Goal: Find specific page/section: Find specific page/section

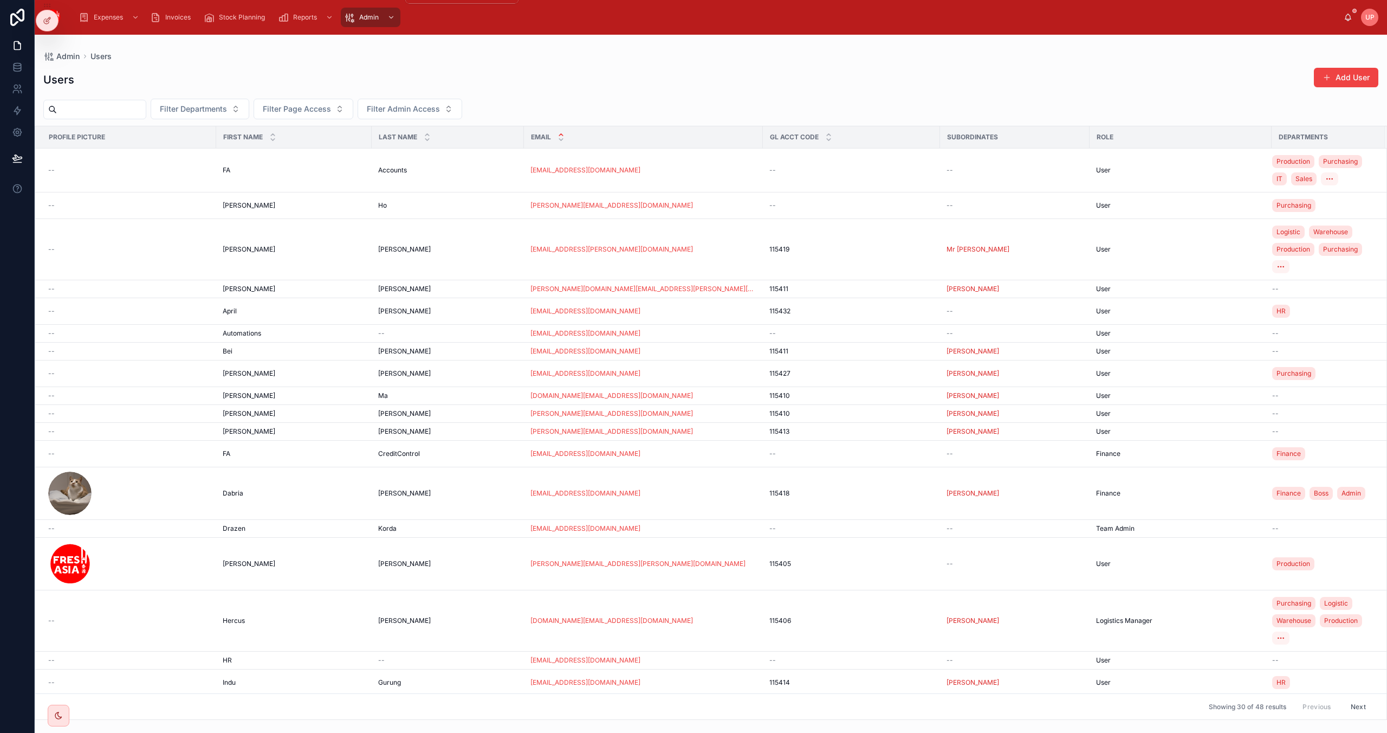
drag, startPoint x: 389, startPoint y: 18, endPoint x: 350, endPoint y: 154, distance: 141.1
click at [389, 18] on icon "scrollable content" at bounding box center [391, 18] width 8 height 8
click at [297, 206] on div "[PERSON_NAME] [PERSON_NAME]" at bounding box center [294, 205] width 143 height 9
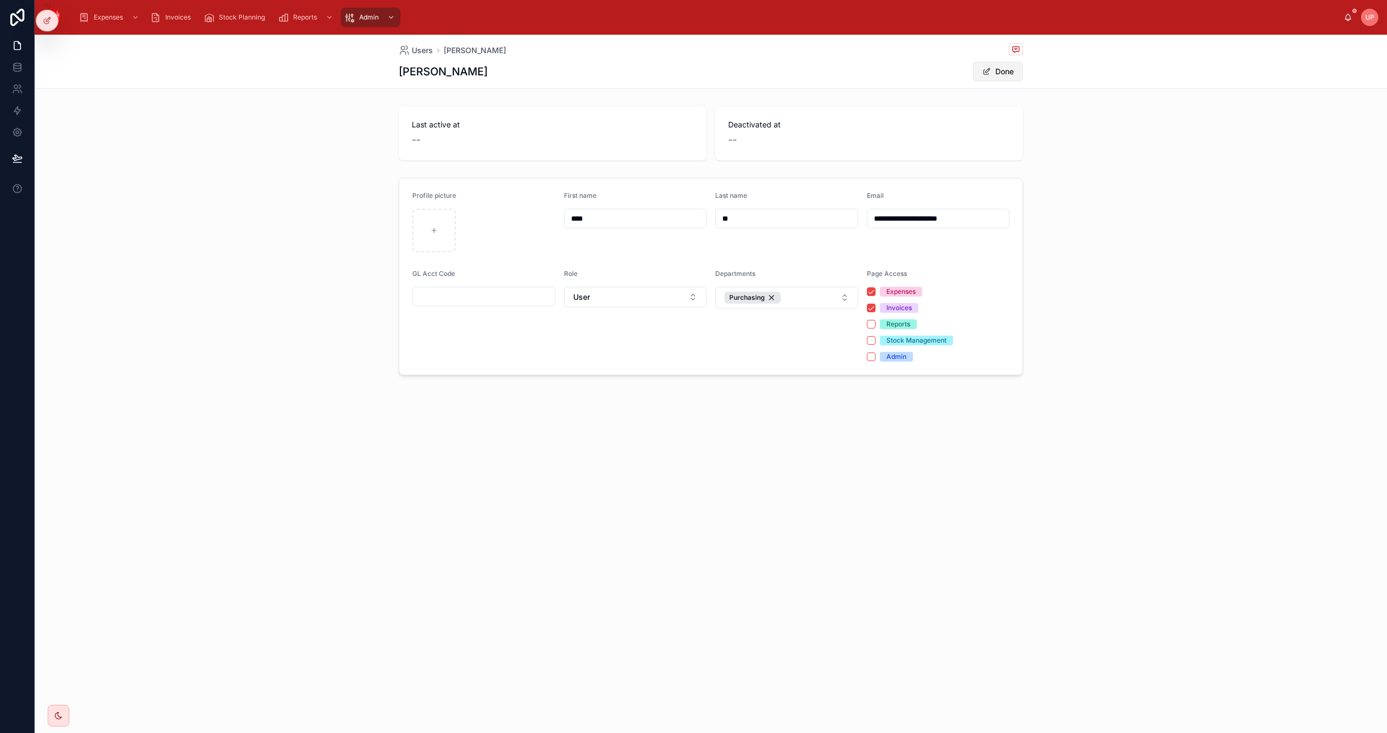
click at [997, 70] on button "Done" at bounding box center [998, 72] width 50 height 20
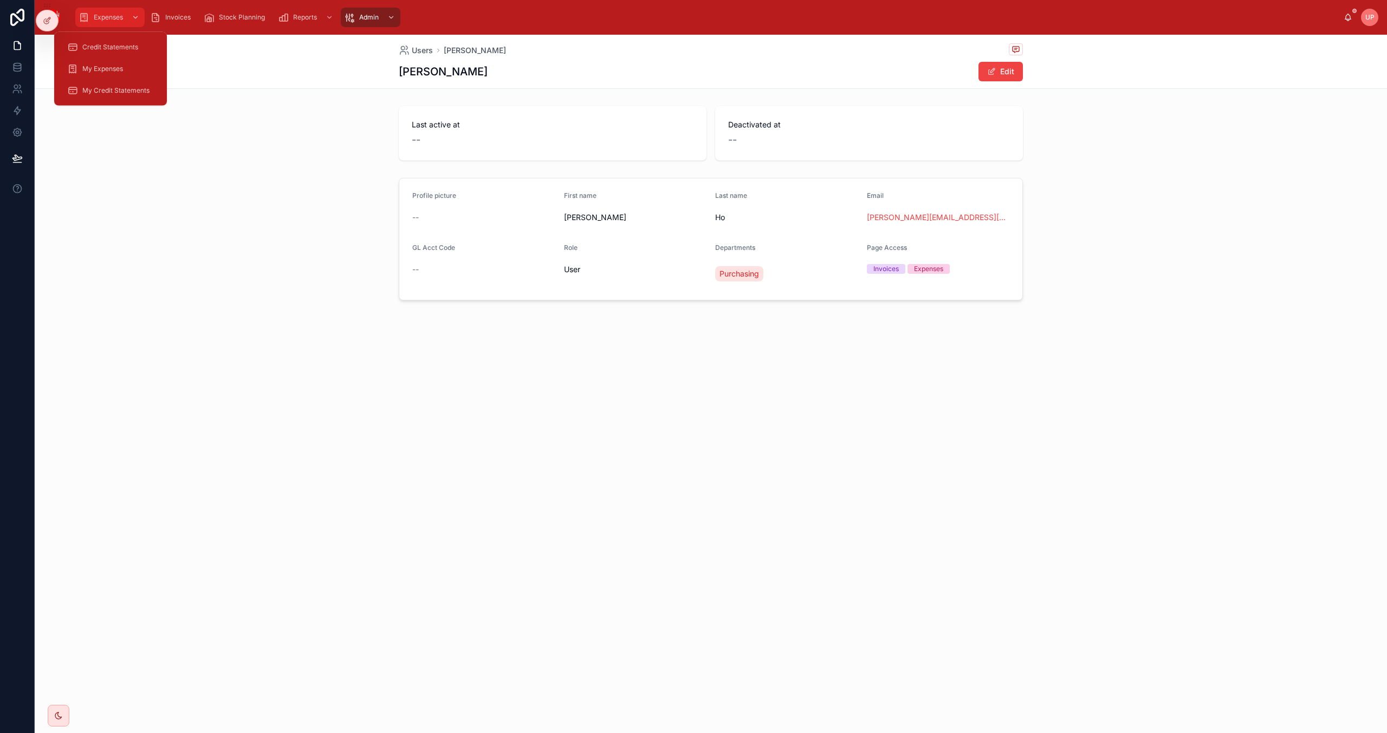
click at [114, 20] on span "Expenses" at bounding box center [108, 17] width 29 height 9
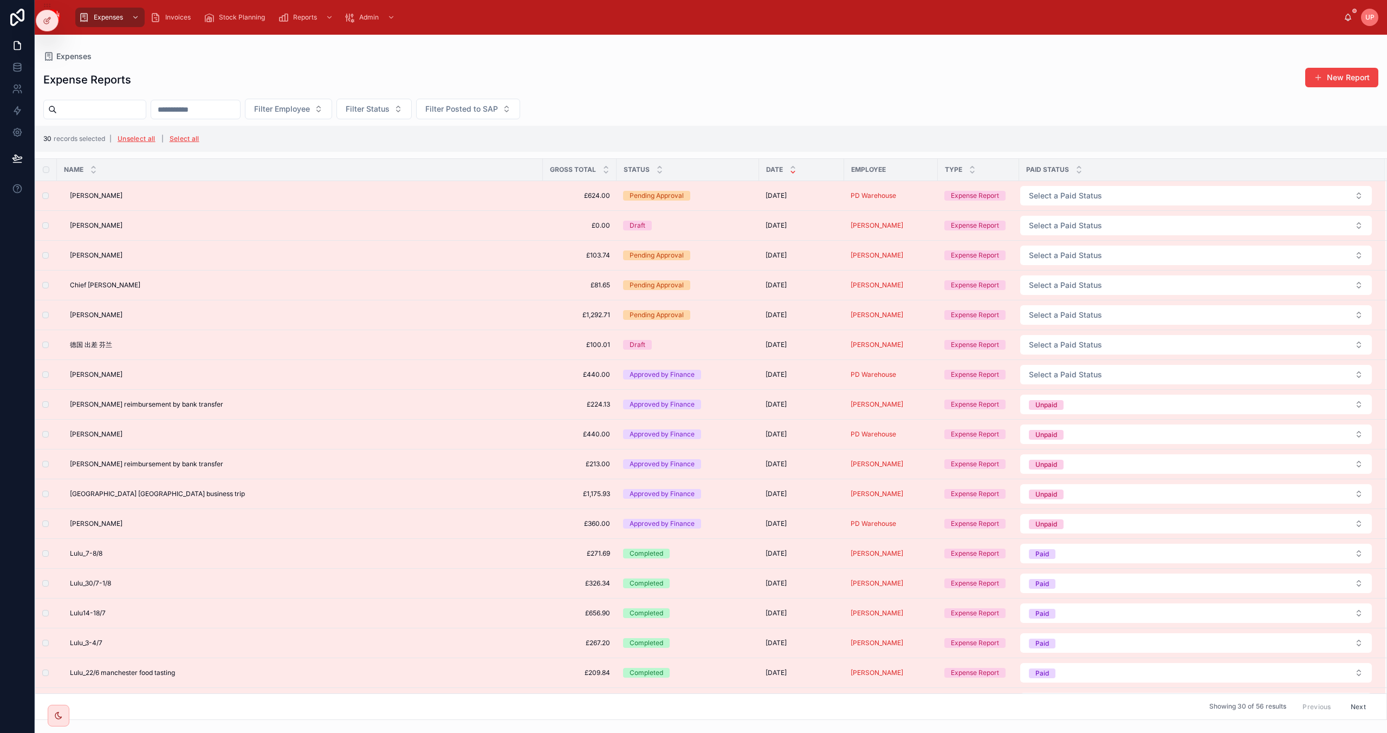
click at [44, 165] on th at bounding box center [46, 170] width 22 height 22
